Goal: Task Accomplishment & Management: Use online tool/utility

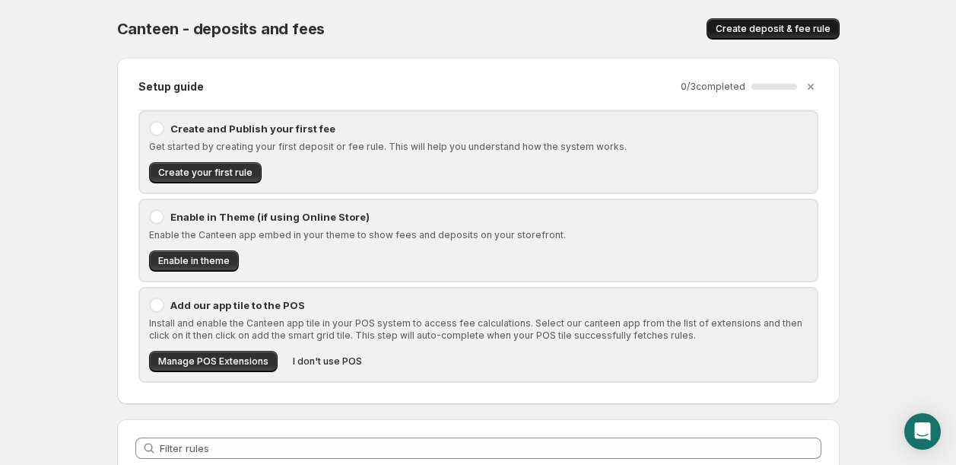
click at [763, 27] on span "Create deposit & fee rule" at bounding box center [773, 29] width 115 height 12
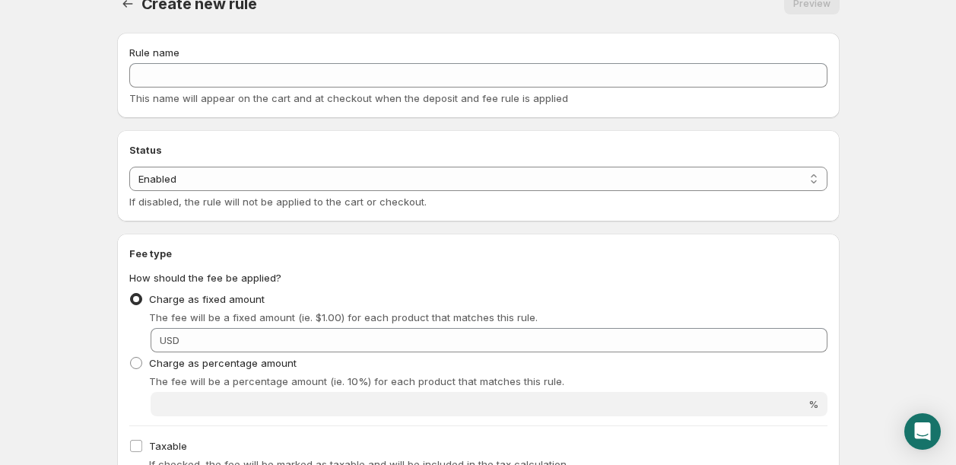
scroll to position [33, 0]
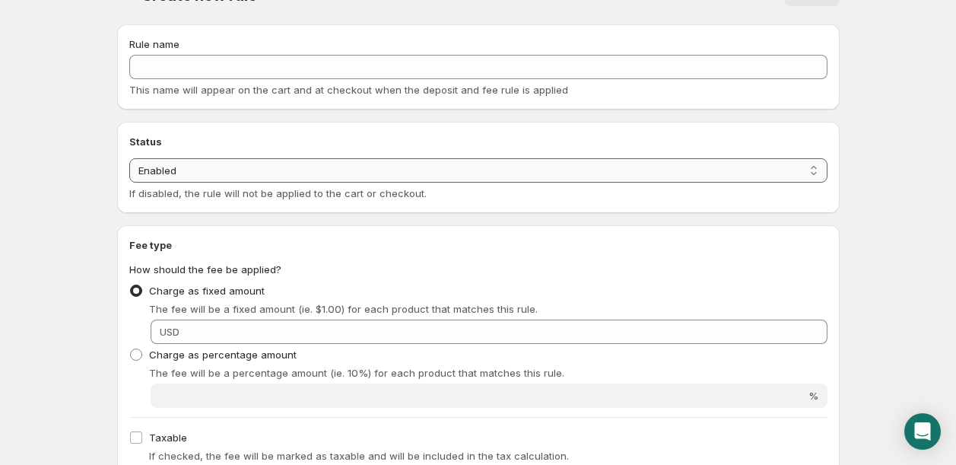
click at [444, 161] on select "Enabled Disabled" at bounding box center [478, 170] width 698 height 24
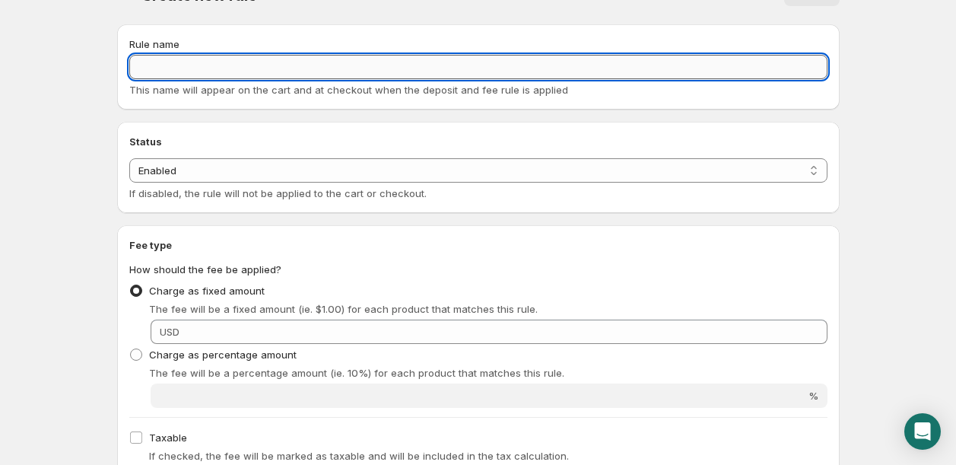
click at [419, 62] on input "Rule name" at bounding box center [478, 67] width 698 height 24
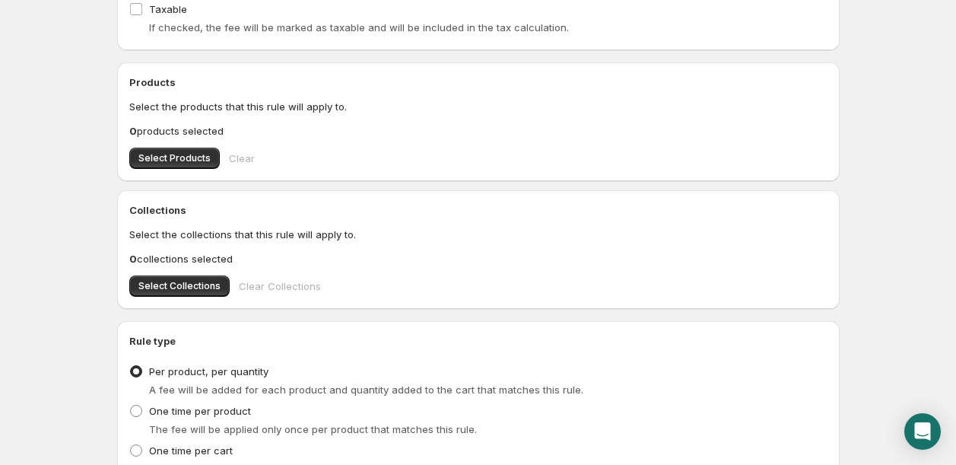
scroll to position [0, 0]
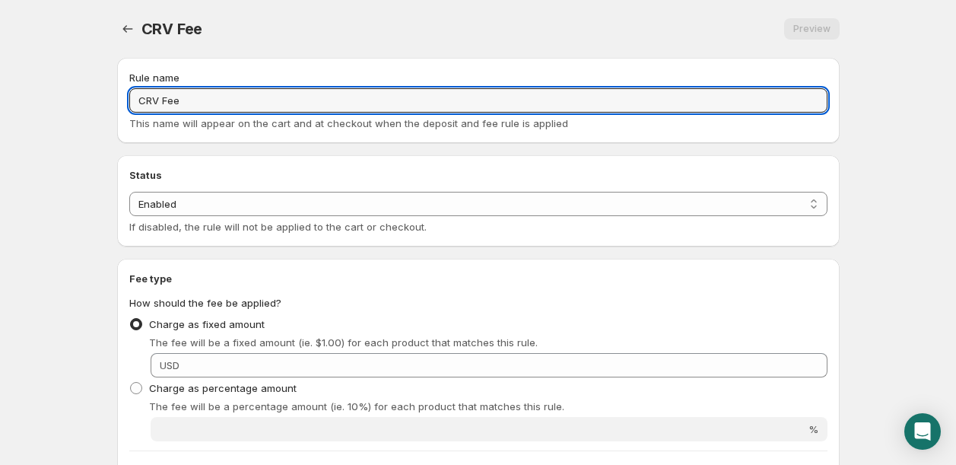
type input "CRV Fee"
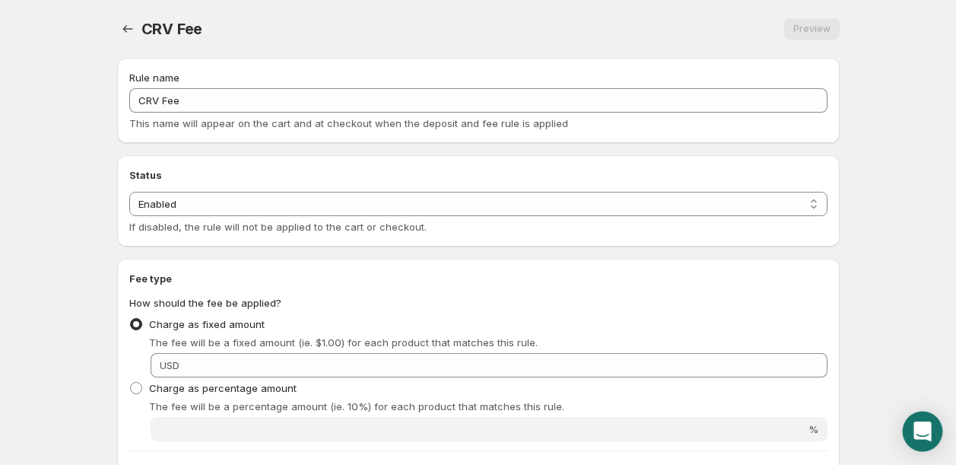
click at [919, 430] on icon "Open Intercom Messenger" at bounding box center [921, 431] width 17 height 20
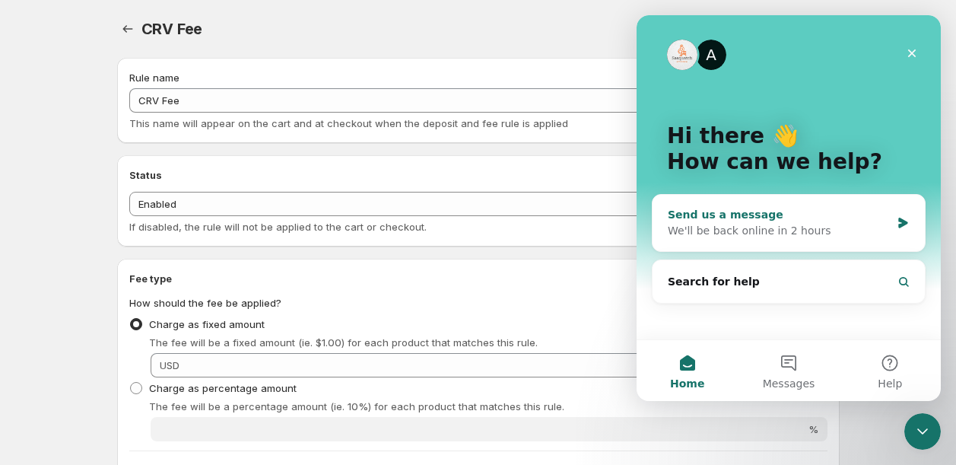
click at [826, 220] on div "Send us a message" at bounding box center [779, 215] width 223 height 16
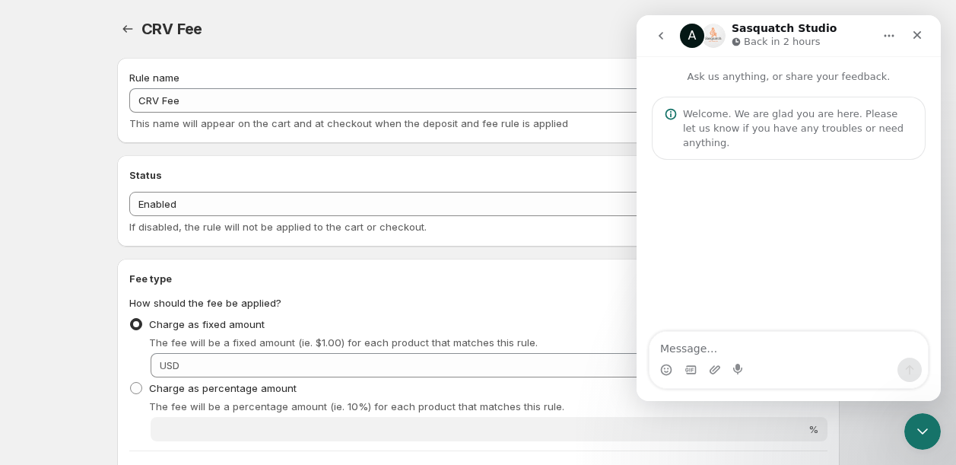
click at [776, 370] on div "Intercom messenger" at bounding box center [788, 369] width 278 height 24
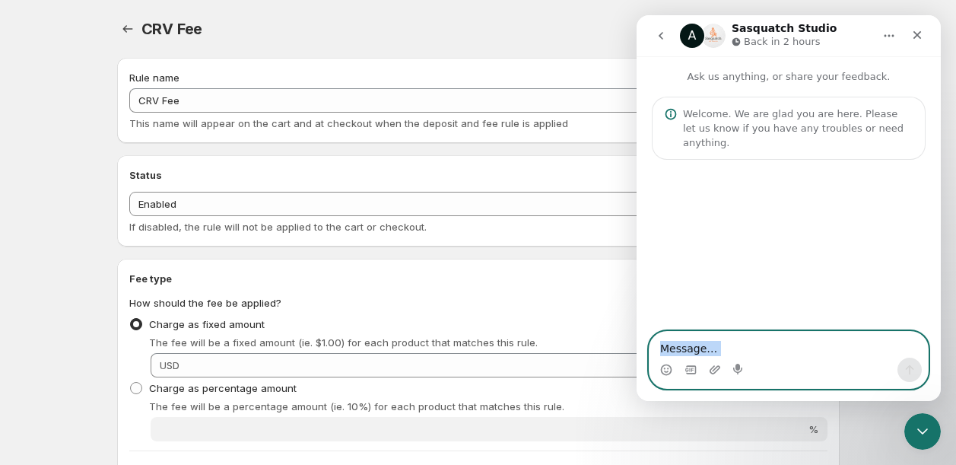
click at [761, 348] on textarea "Message…" at bounding box center [788, 345] width 278 height 26
type textarea "can i run reports on these fees?"
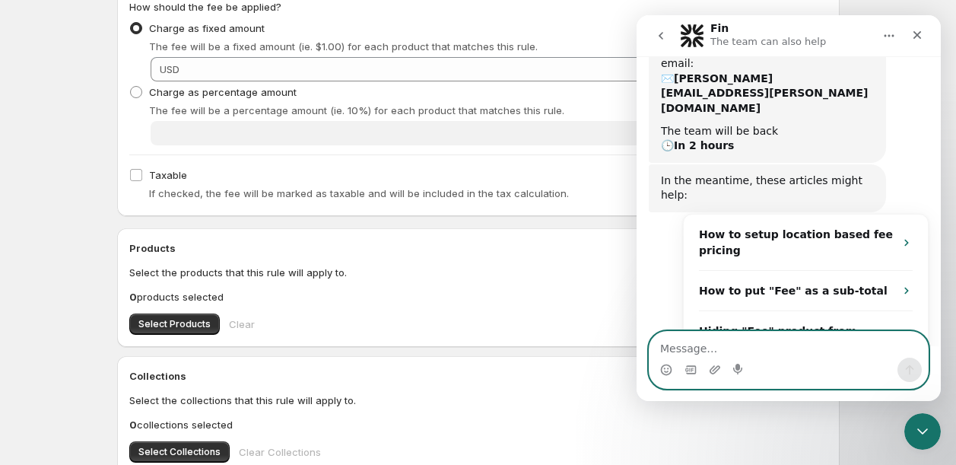
scroll to position [295, 0]
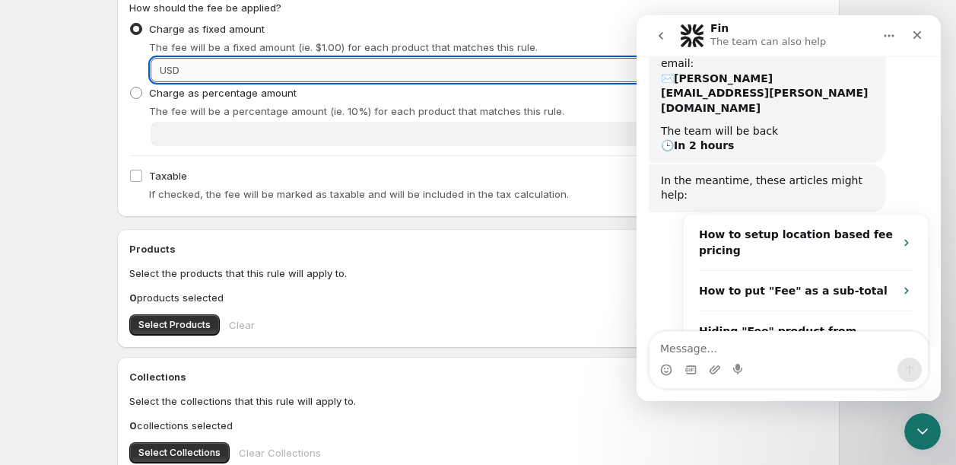
click at [245, 65] on input "Fixed amount" at bounding box center [505, 70] width 643 height 24
click at [190, 69] on input ".3" at bounding box center [505, 70] width 643 height 24
type input ".3"
click at [921, 37] on icon "Close" at bounding box center [917, 35] width 12 height 12
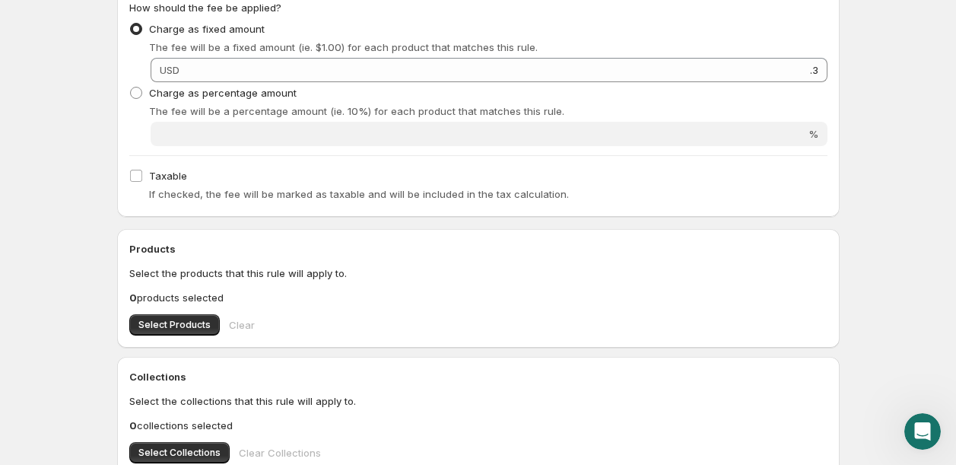
scroll to position [2, 0]
click at [129, 176] on span at bounding box center [136, 176] width 14 height 14
click at [130, 176] on input "Taxable" at bounding box center [136, 176] width 12 height 12
checkbox input "true"
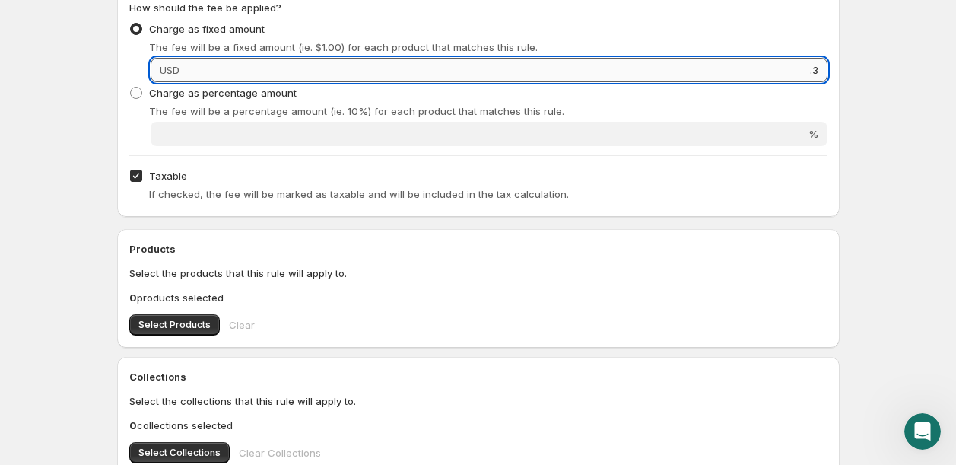
click at [190, 71] on input ".3" at bounding box center [505, 70] width 643 height 24
type input ".30"
click at [218, 247] on h2 "Products" at bounding box center [478, 248] width 698 height 15
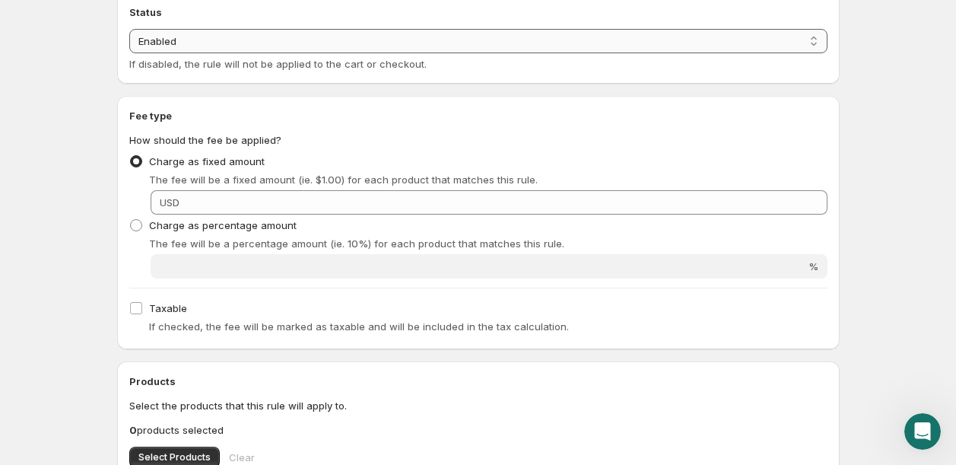
scroll to position [0, 0]
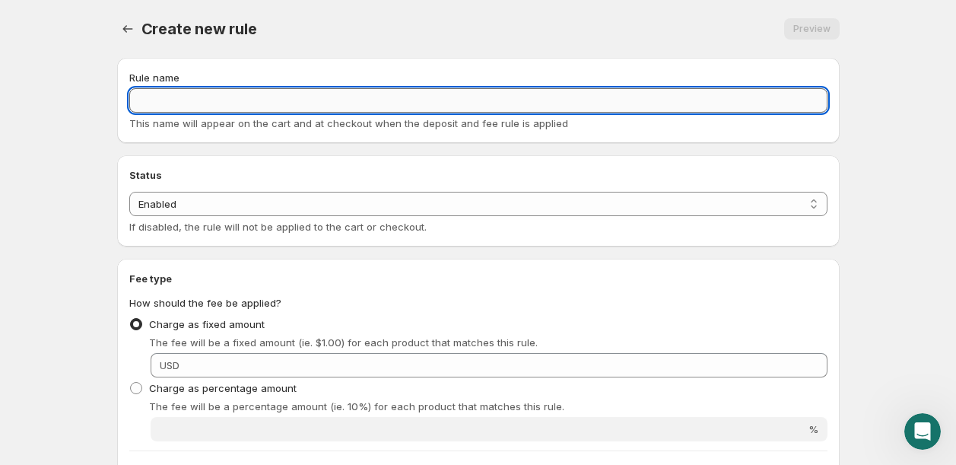
click at [237, 92] on input "Rule name" at bounding box center [478, 100] width 698 height 24
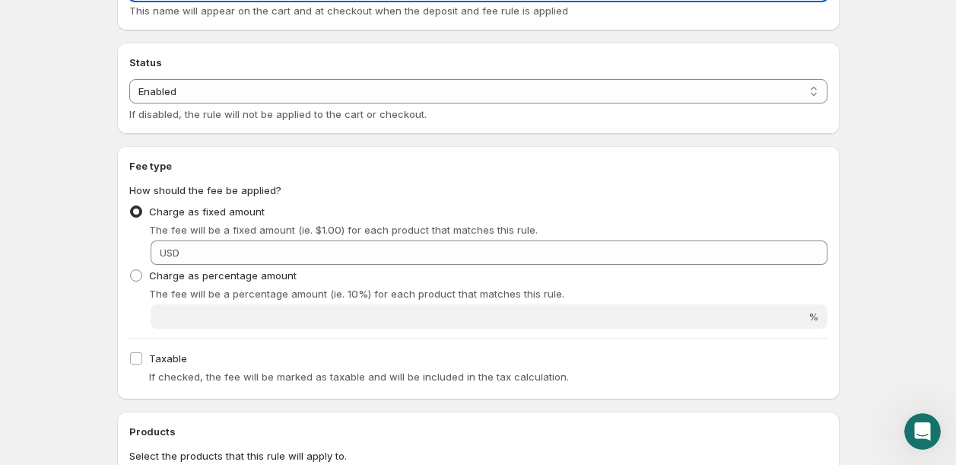
scroll to position [121, 0]
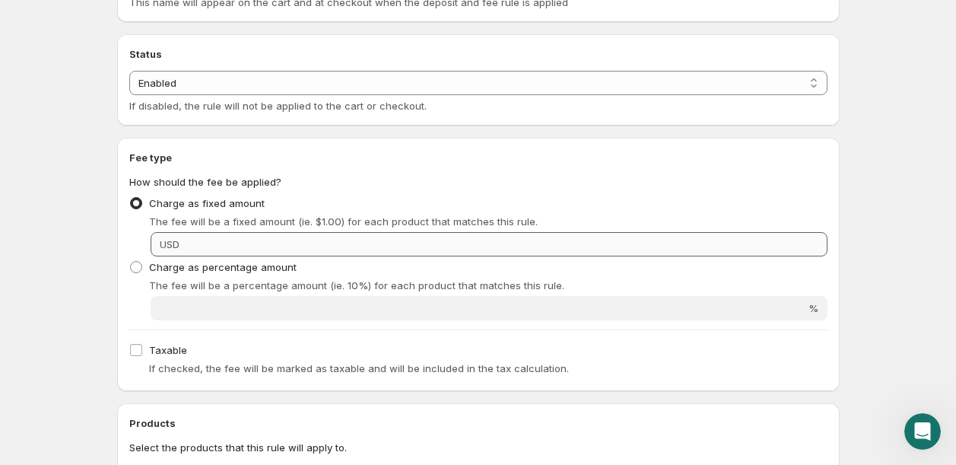
type input "CRV Fee"
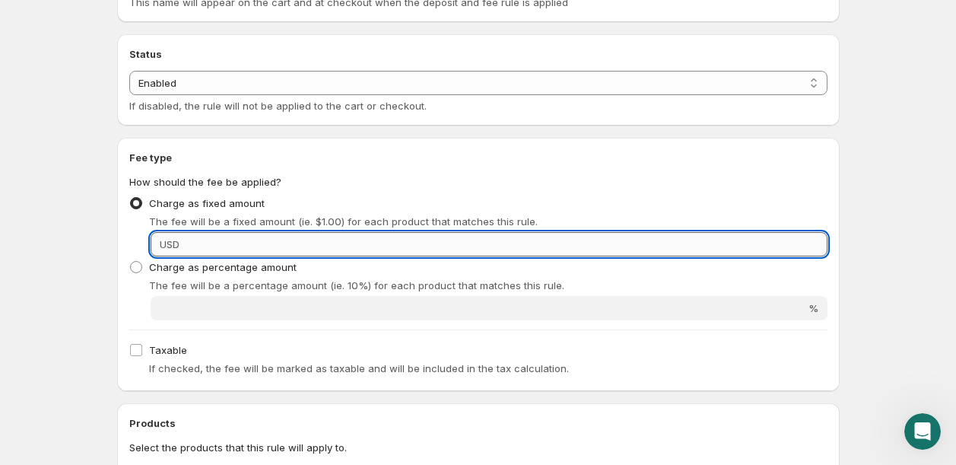
click at [305, 251] on input "Fixed amount" at bounding box center [505, 244] width 643 height 24
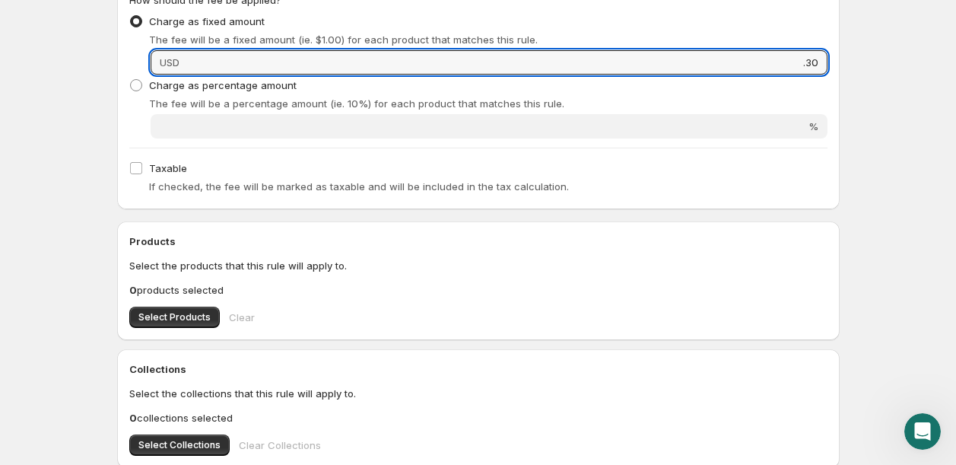
scroll to position [316, 0]
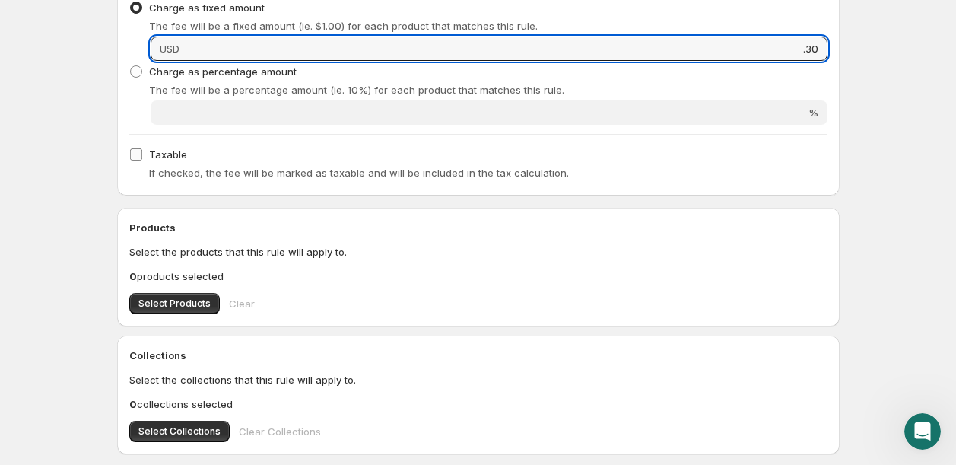
type input ".30"
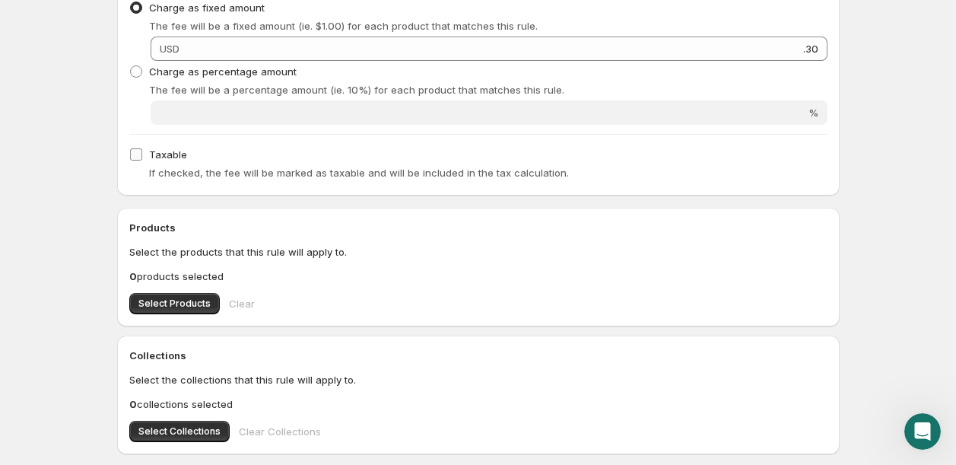
click at [139, 152] on input "Taxable" at bounding box center [136, 154] width 12 height 12
checkbox input "true"
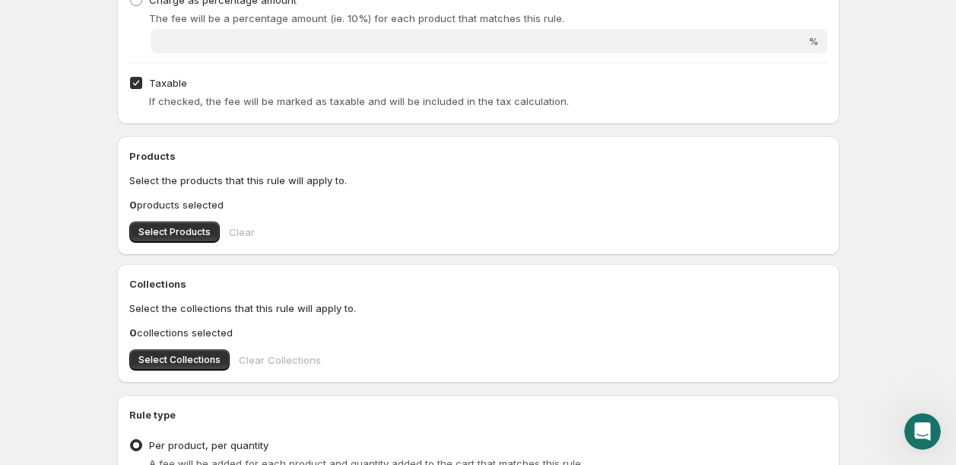
scroll to position [391, 0]
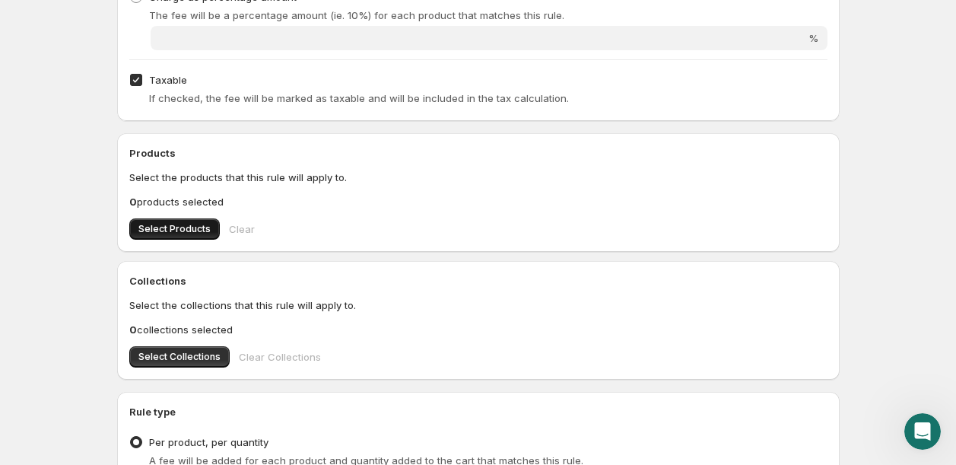
click at [193, 232] on span "Select Products" at bounding box center [174, 229] width 72 height 12
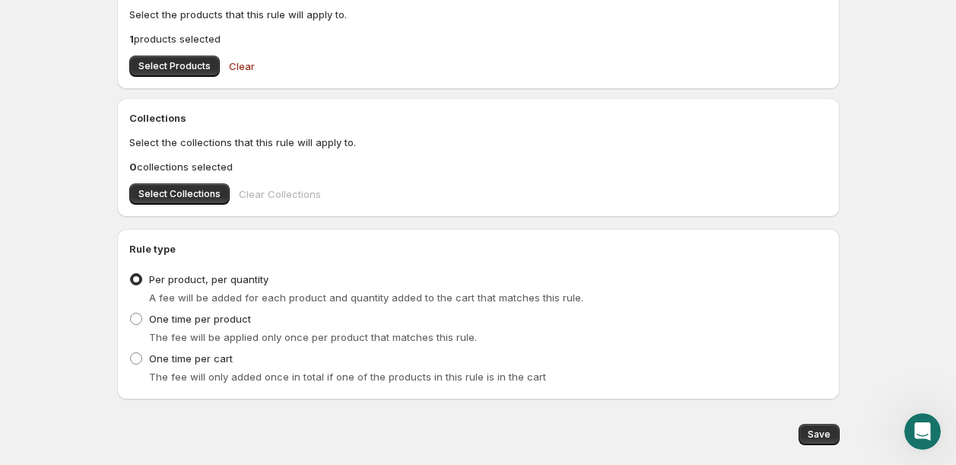
scroll to position [595, 0]
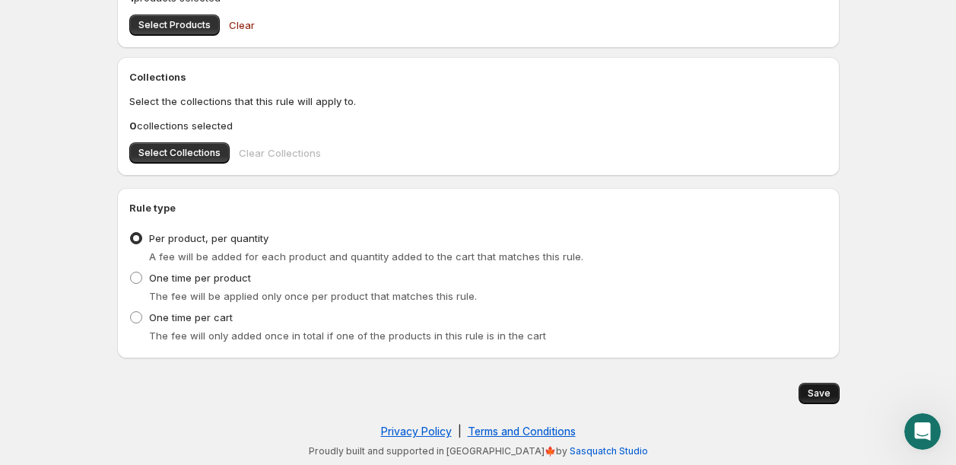
click at [811, 389] on span "Save" at bounding box center [819, 393] width 23 height 12
type input "0.3"
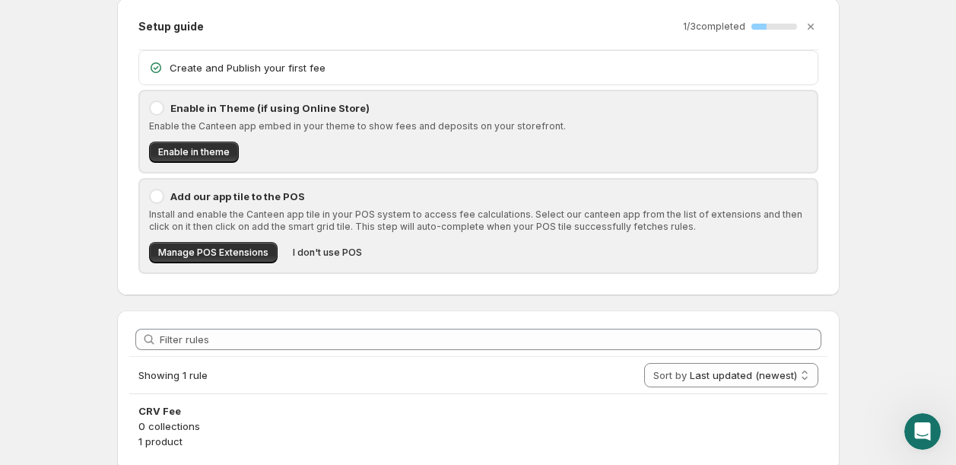
scroll to position [65, 0]
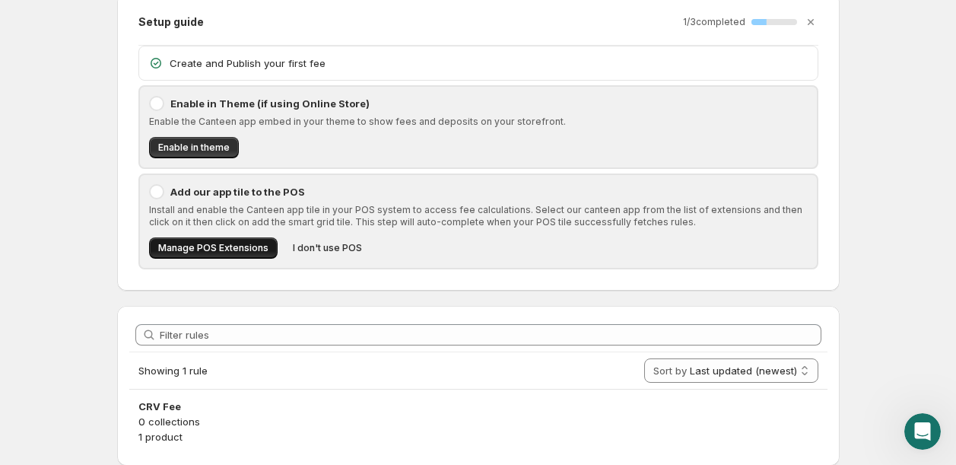
click at [248, 247] on span "Manage POS Extensions" at bounding box center [213, 248] width 110 height 12
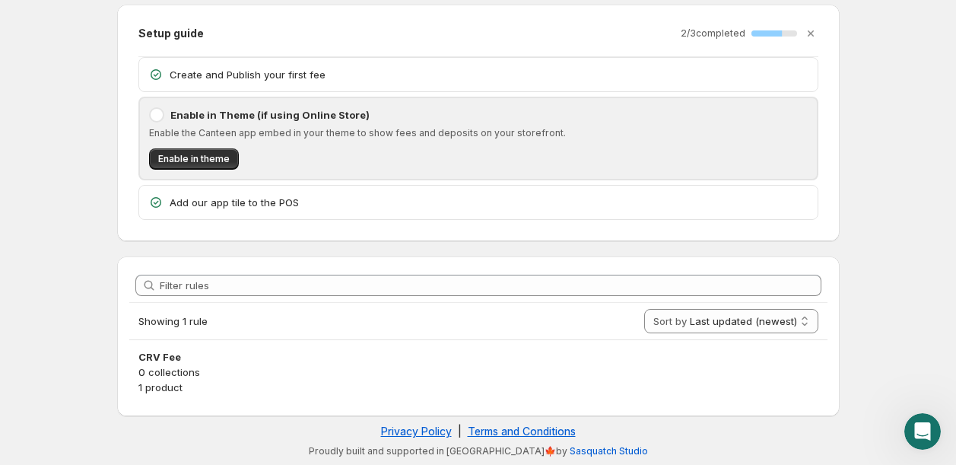
scroll to position [0, 0]
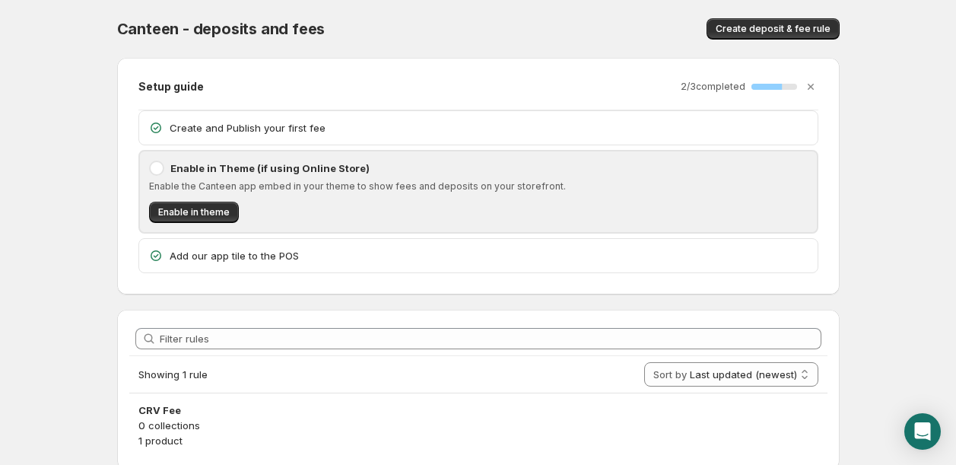
scroll to position [53, 0]
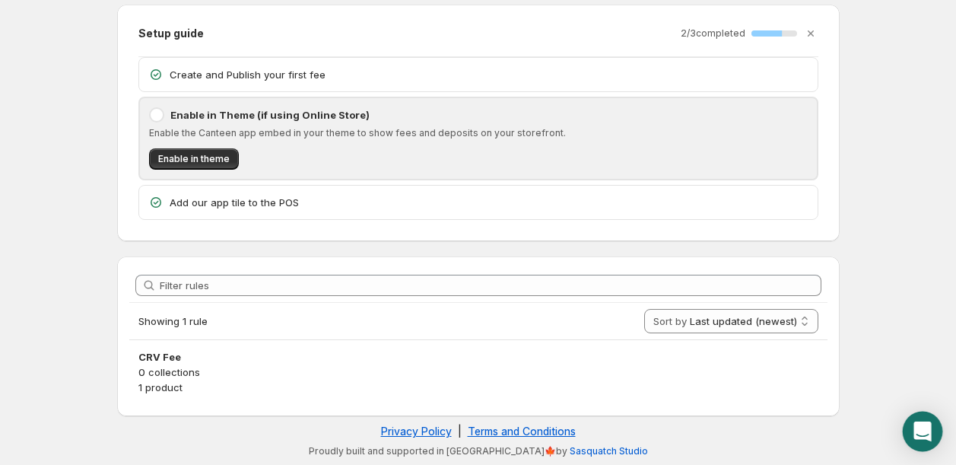
click at [916, 437] on icon "Open Intercom Messenger" at bounding box center [921, 431] width 17 height 20
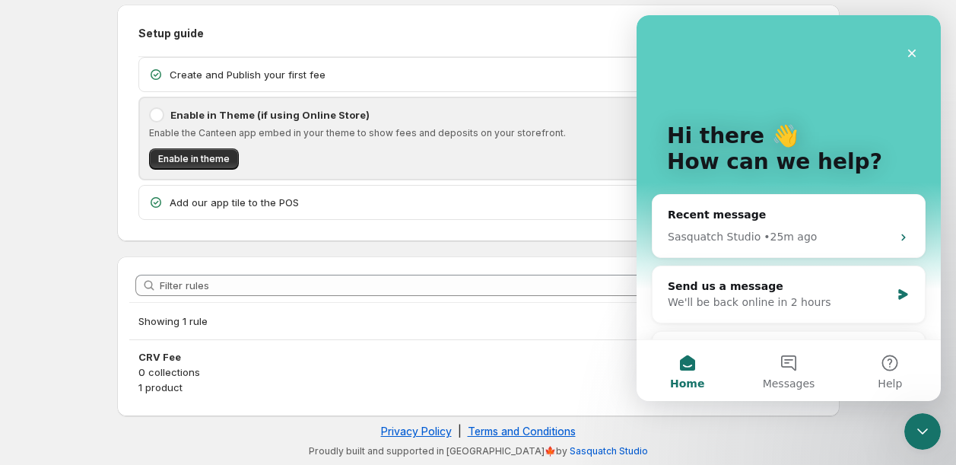
scroll to position [0, 0]
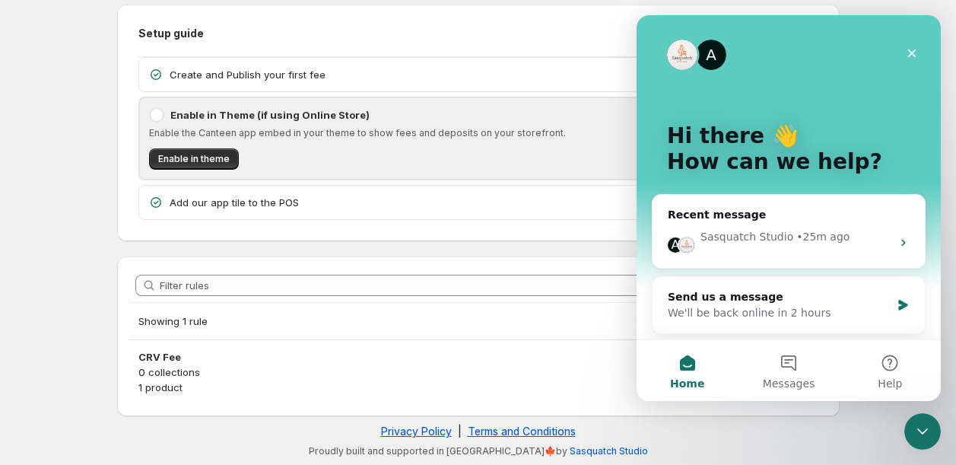
click at [876, 192] on div "A Hi there 👋 How can we help?" at bounding box center [789, 152] width 274 height 274
click at [878, 207] on div "Recent message" at bounding box center [789, 215] width 242 height 16
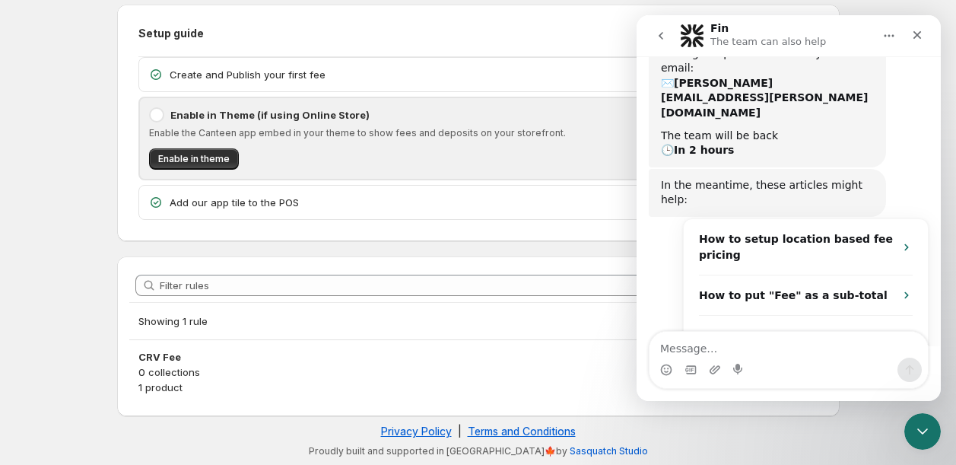
scroll to position [186, 0]
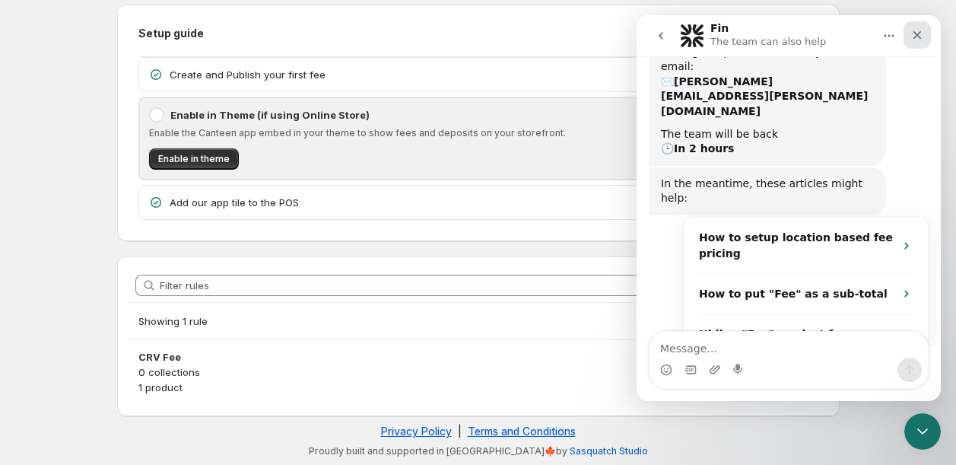
click at [921, 27] on div "Close" at bounding box center [916, 34] width 27 height 27
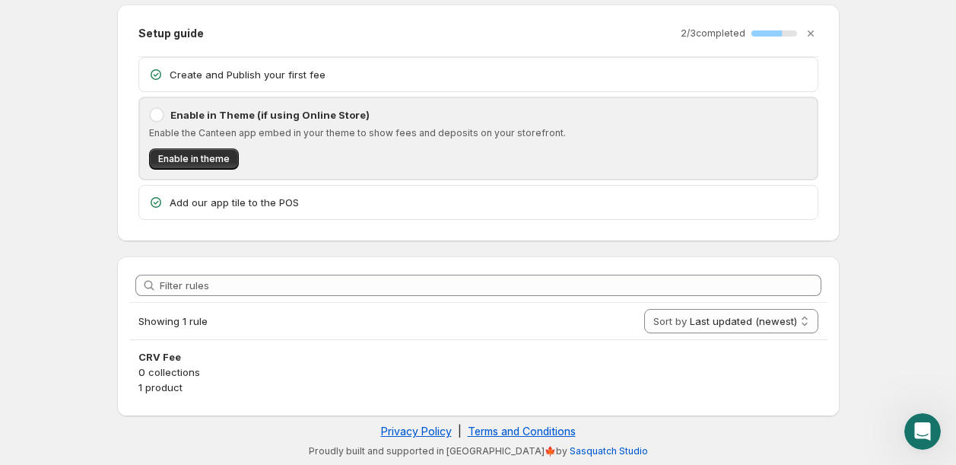
scroll to position [2, 0]
